Goal: Information Seeking & Learning: Check status

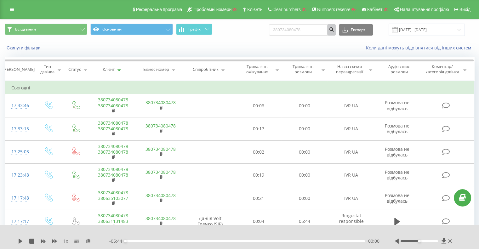
click at [335, 30] on button "submit" at bounding box center [331, 29] width 8 height 11
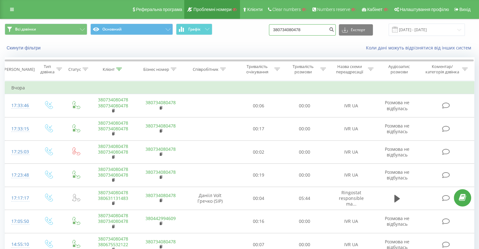
drag, startPoint x: 308, startPoint y: 30, endPoint x: 220, endPoint y: 19, distance: 88.9
paste input "935541723"
type input "380935541723"
click at [334, 30] on icon "submit" at bounding box center [330, 29] width 5 height 4
